Goal: Task Accomplishment & Management: Use online tool/utility

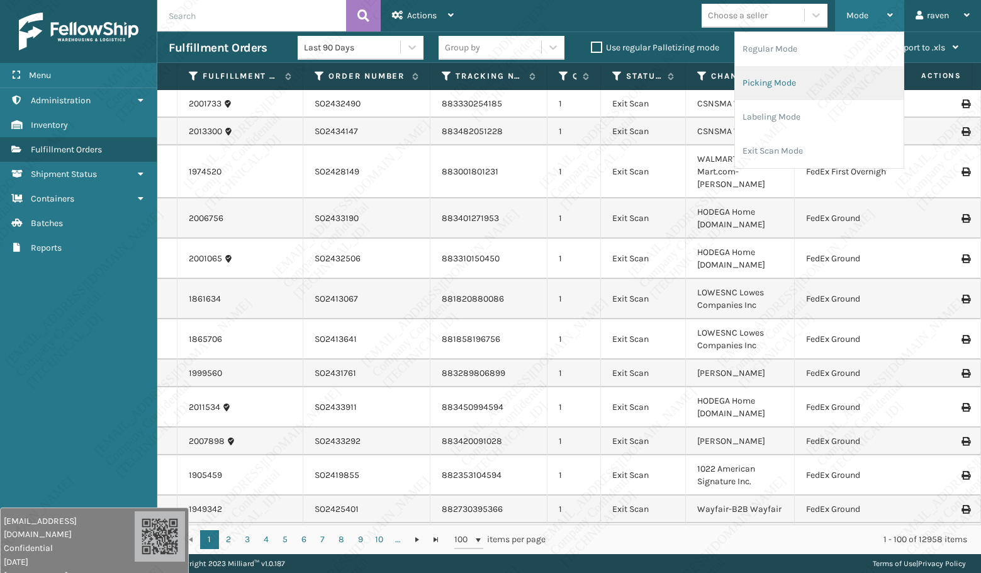
click at [803, 73] on li "Picking Mode" at bounding box center [819, 83] width 169 height 34
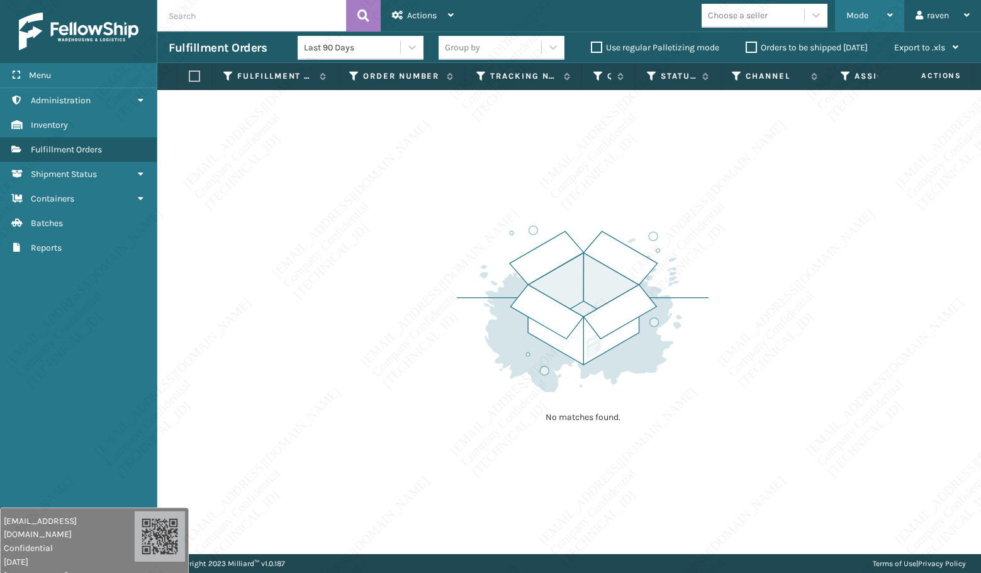
drag, startPoint x: 858, startPoint y: 14, endPoint x: 853, endPoint y: 23, distance: 10.7
click at [858, 14] on span "Mode" at bounding box center [857, 15] width 22 height 11
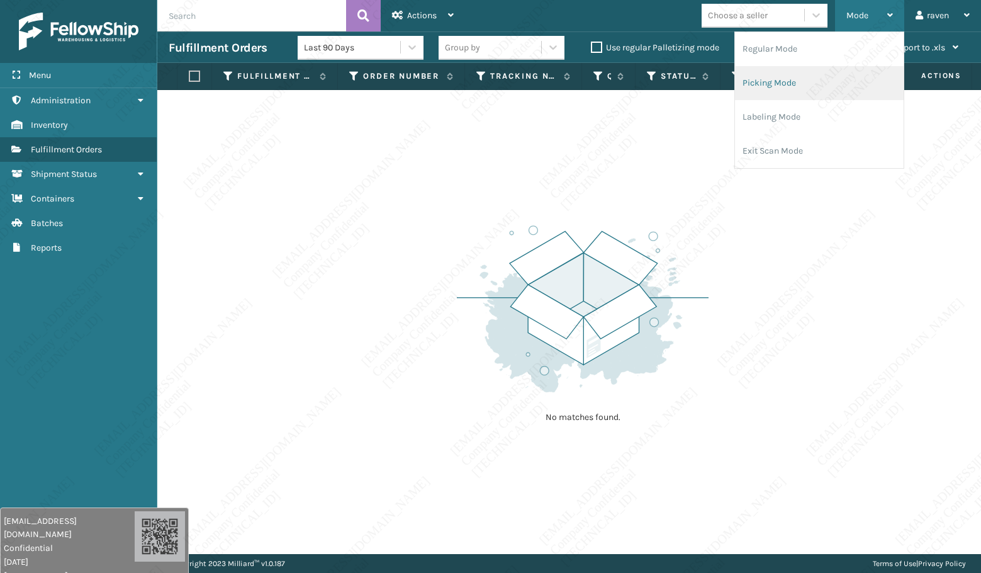
click at [824, 81] on li "Picking Mode" at bounding box center [819, 83] width 169 height 34
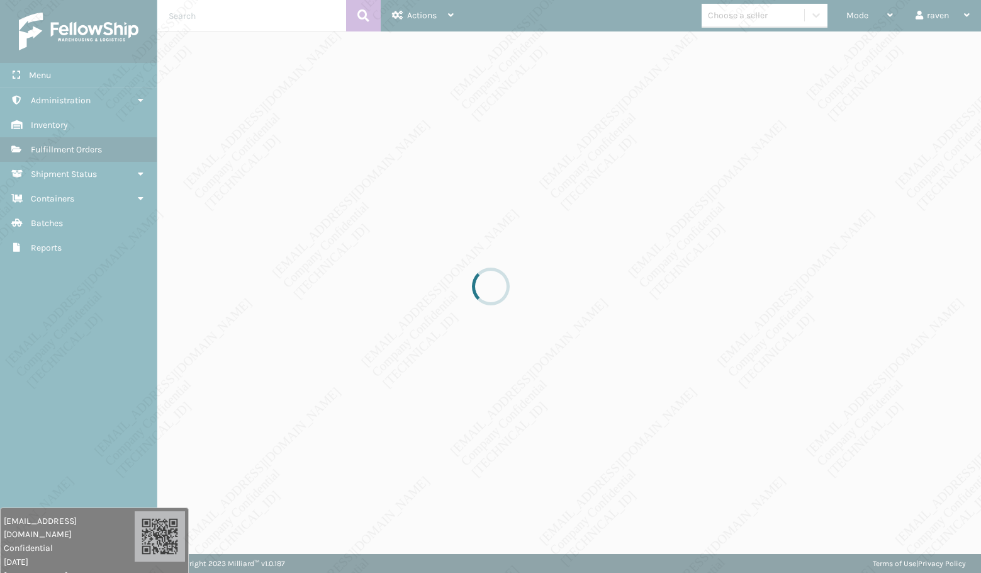
click at [775, 179] on div at bounding box center [490, 286] width 981 height 573
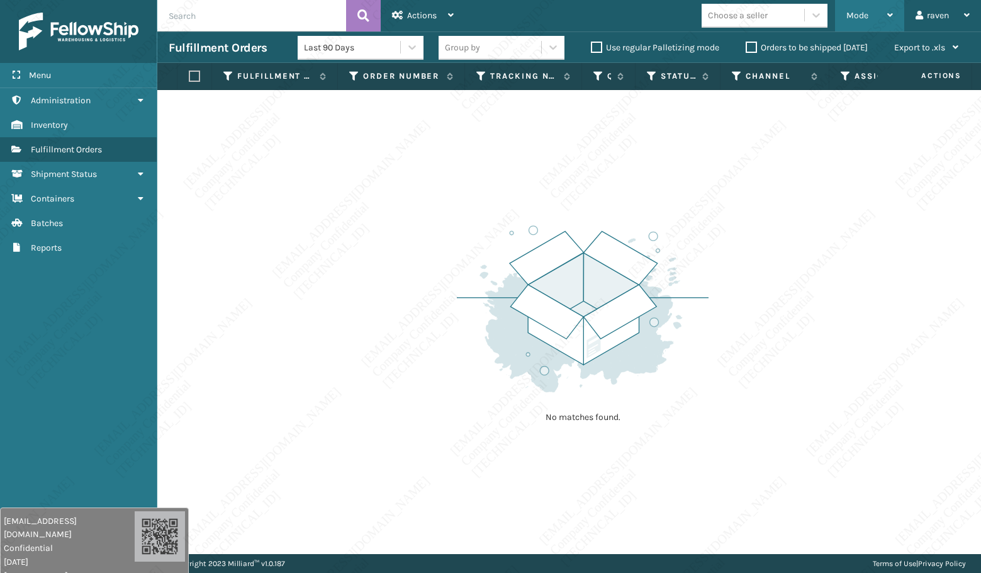
click at [868, 14] on span "Mode" at bounding box center [857, 15] width 22 height 11
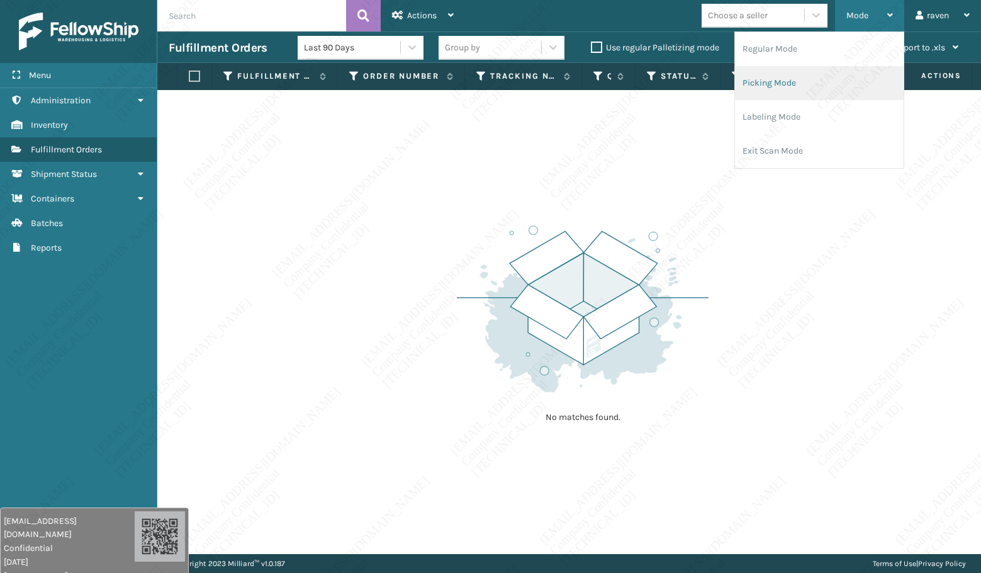
click at [817, 79] on li "Picking Mode" at bounding box center [819, 83] width 169 height 34
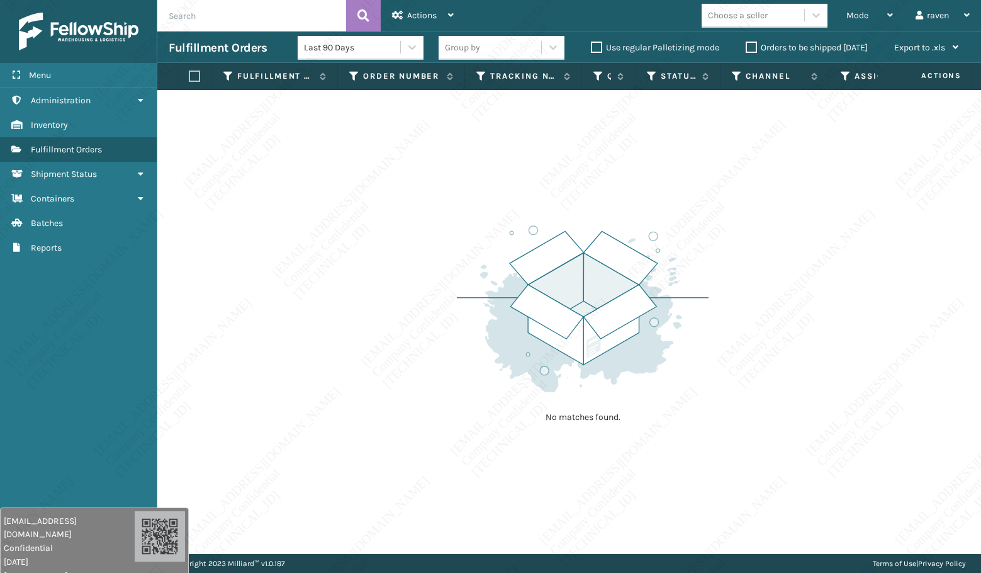
click at [393, 435] on div "No matches found." at bounding box center [569, 322] width 824 height 464
click at [535, 395] on img at bounding box center [583, 308] width 252 height 174
click at [396, 353] on div "No matches found." at bounding box center [569, 322] width 824 height 464
click at [478, 292] on img at bounding box center [583, 308] width 252 height 174
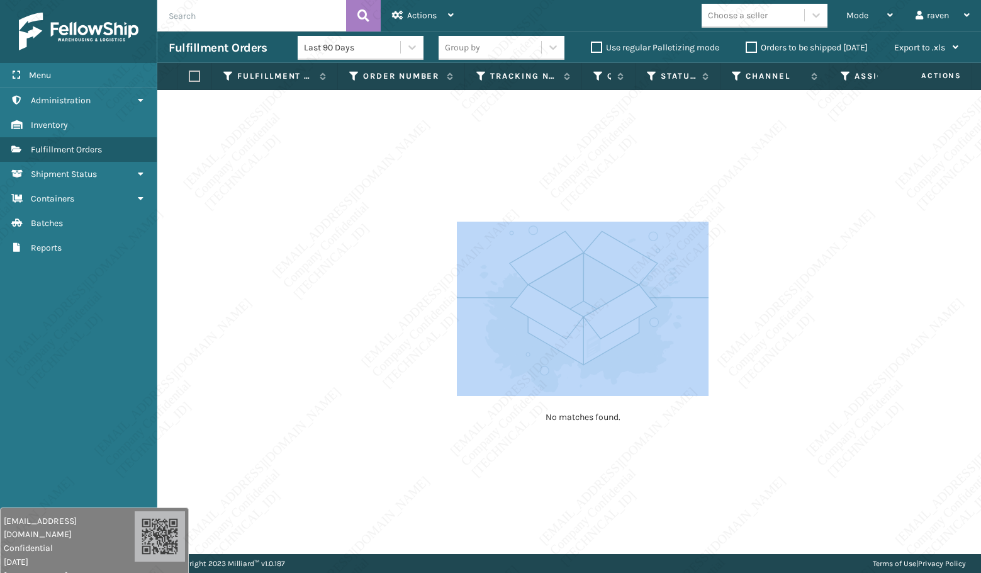
click at [465, 294] on div "No matches found." at bounding box center [569, 322] width 824 height 464
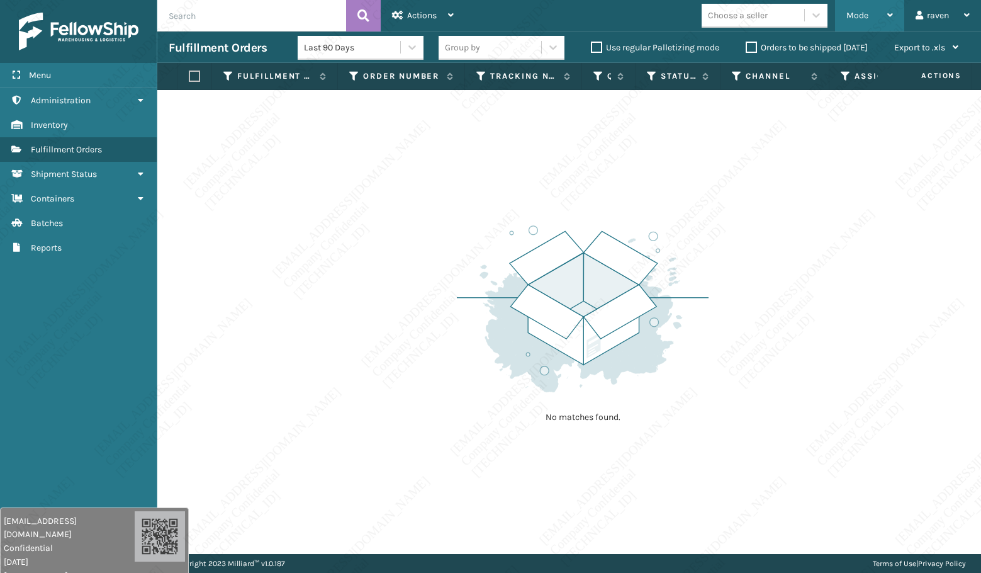
click at [860, 17] on span "Mode" at bounding box center [857, 15] width 22 height 11
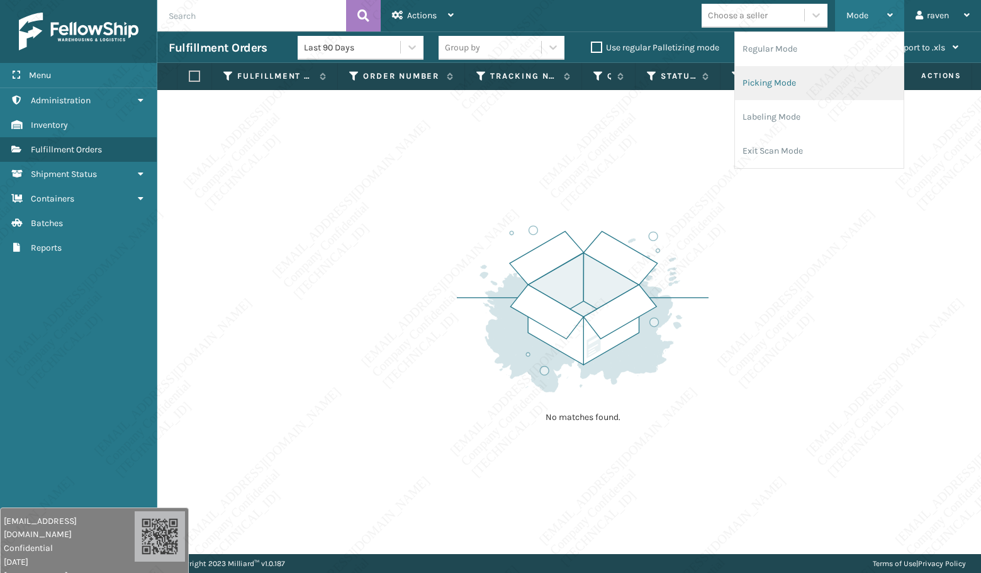
click at [799, 82] on li "Picking Mode" at bounding box center [819, 83] width 169 height 34
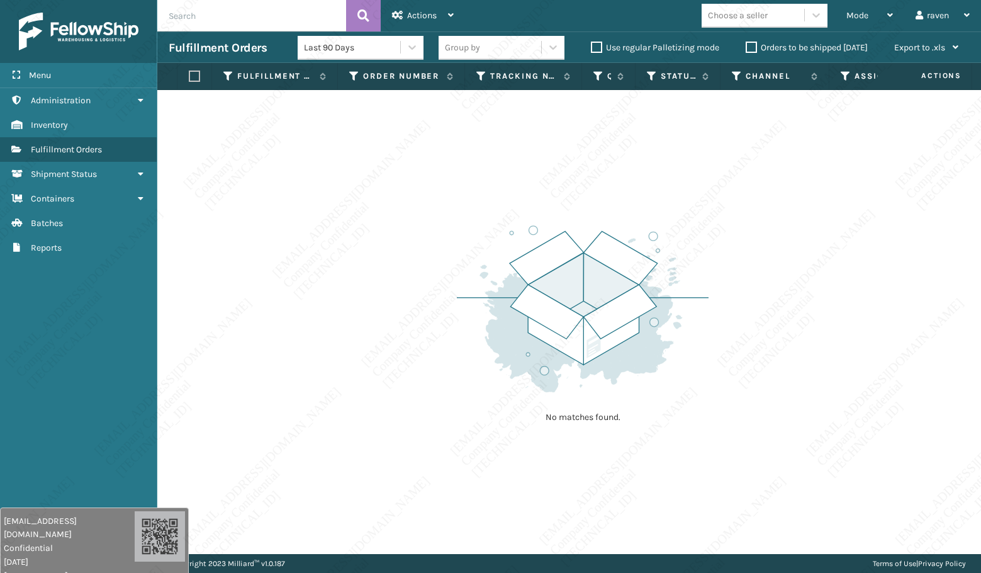
click at [218, 441] on div "No matches found." at bounding box center [569, 322] width 824 height 464
drag, startPoint x: 401, startPoint y: 384, endPoint x: 400, endPoint y: 391, distance: 7.8
click at [401, 385] on div "No matches found." at bounding box center [569, 322] width 824 height 464
click at [374, 373] on div "No matches found." at bounding box center [569, 322] width 824 height 464
click at [585, 223] on img at bounding box center [583, 308] width 252 height 174
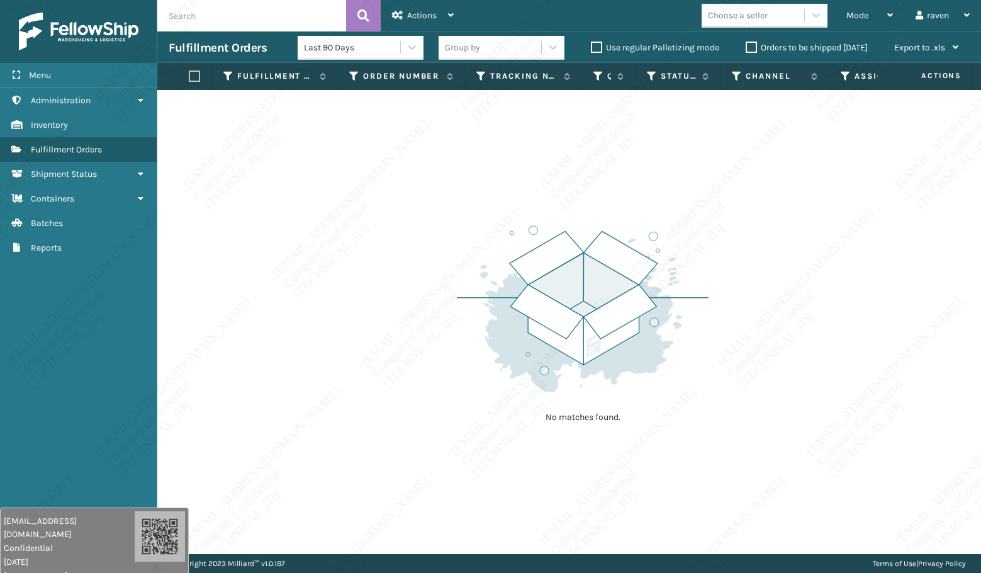
click at [585, 223] on img at bounding box center [583, 308] width 252 height 174
drag, startPoint x: 549, startPoint y: 206, endPoint x: 550, endPoint y: 214, distance: 8.2
click at [550, 214] on div "No matches found." at bounding box center [583, 322] width 252 height 232
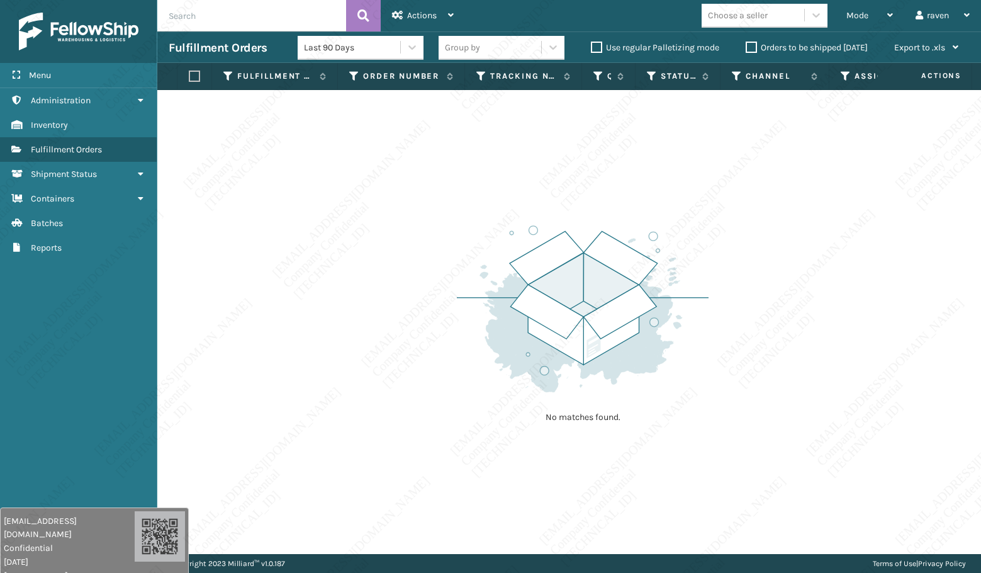
click at [556, 212] on div "No matches found." at bounding box center [583, 322] width 252 height 232
click at [557, 212] on div "No matches found." at bounding box center [583, 322] width 252 height 232
click at [558, 214] on div "No matches found." at bounding box center [583, 322] width 252 height 232
click at [559, 215] on div "No matches found." at bounding box center [583, 322] width 252 height 232
click at [560, 215] on div "No matches found." at bounding box center [583, 322] width 252 height 232
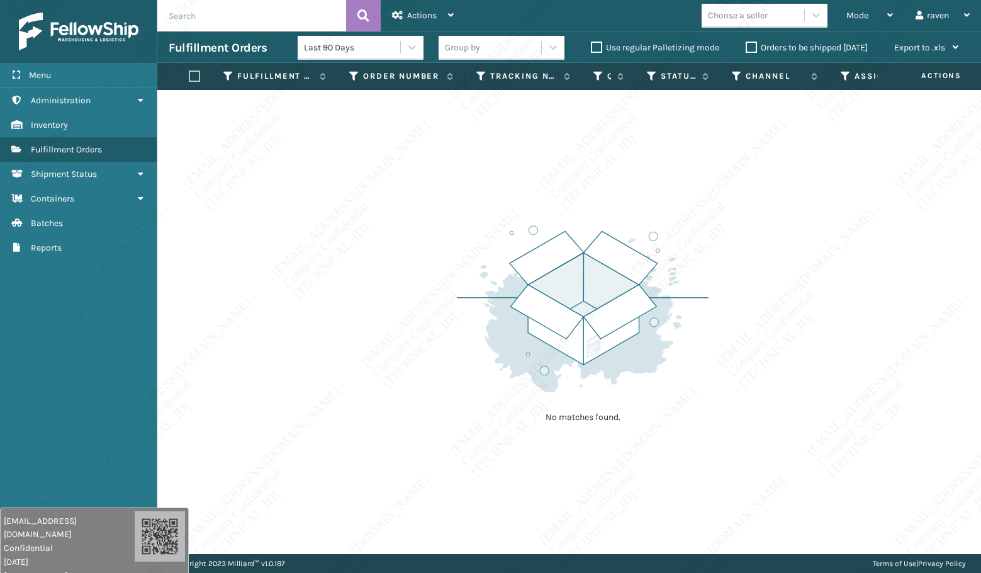
click at [560, 215] on div "No matches found." at bounding box center [583, 322] width 252 height 232
click at [563, 218] on div "No matches found." at bounding box center [583, 322] width 252 height 232
click at [590, 243] on img at bounding box center [583, 308] width 252 height 174
click at [590, 244] on img at bounding box center [583, 308] width 252 height 174
click at [735, 414] on div "No matches found." at bounding box center [569, 322] width 824 height 464
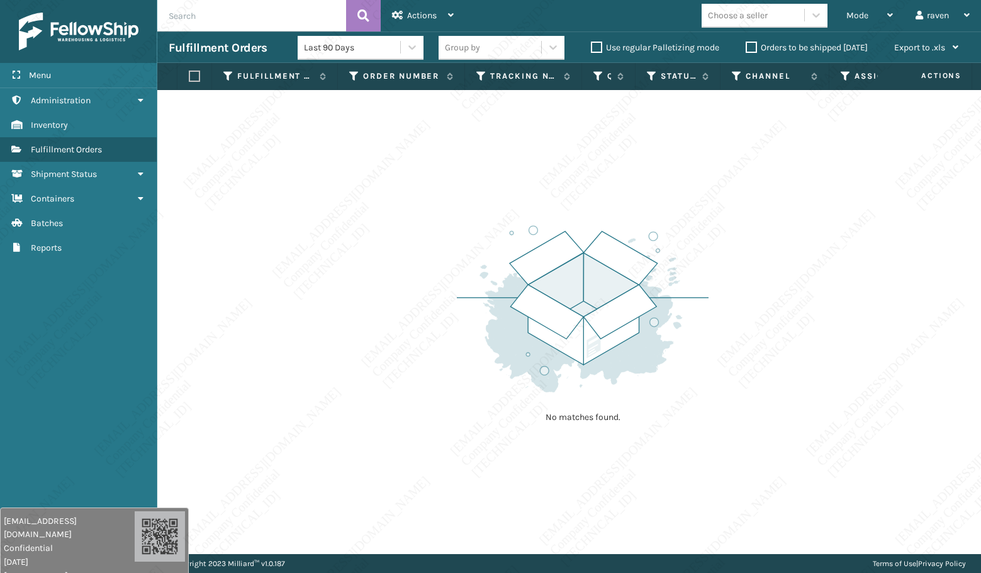
click at [736, 412] on div "No matches found." at bounding box center [569, 322] width 824 height 464
click at [846, 16] on div "Mode" at bounding box center [869, 15] width 47 height 31
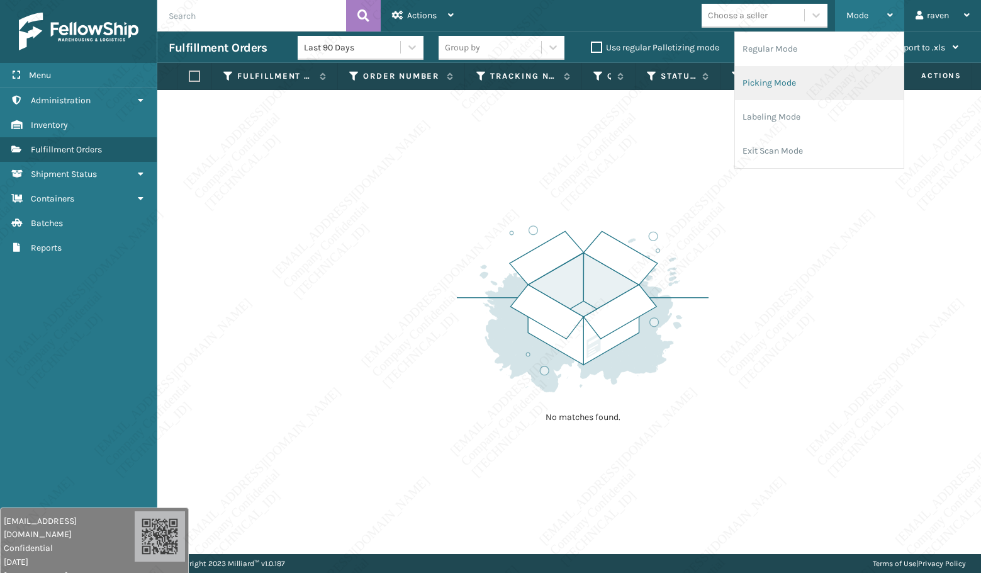
click at [802, 76] on li "Picking Mode" at bounding box center [819, 83] width 169 height 34
